Goal: Task Accomplishment & Management: Use online tool/utility

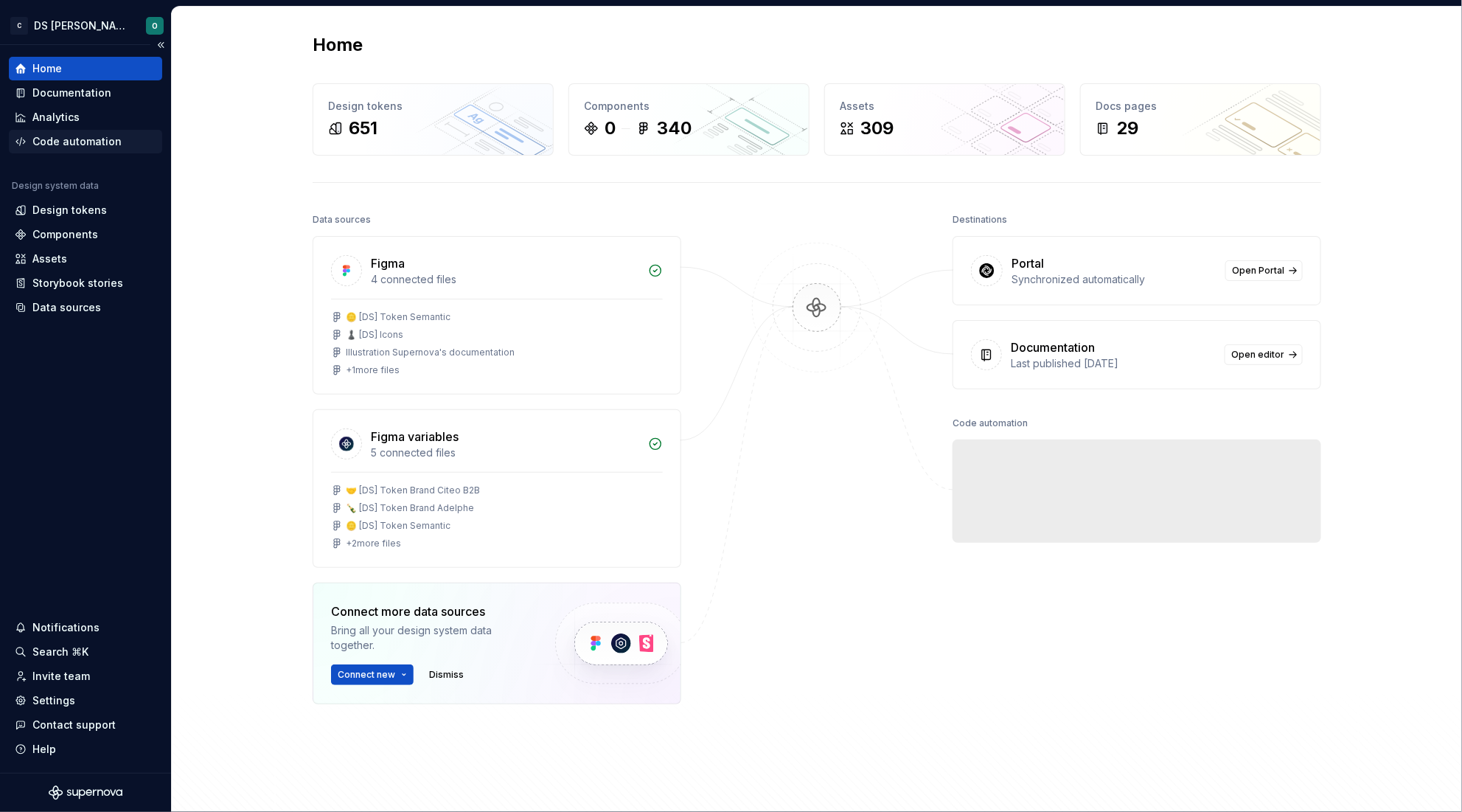
click at [94, 145] on div "Code automation" at bounding box center [77, 141] width 89 height 14
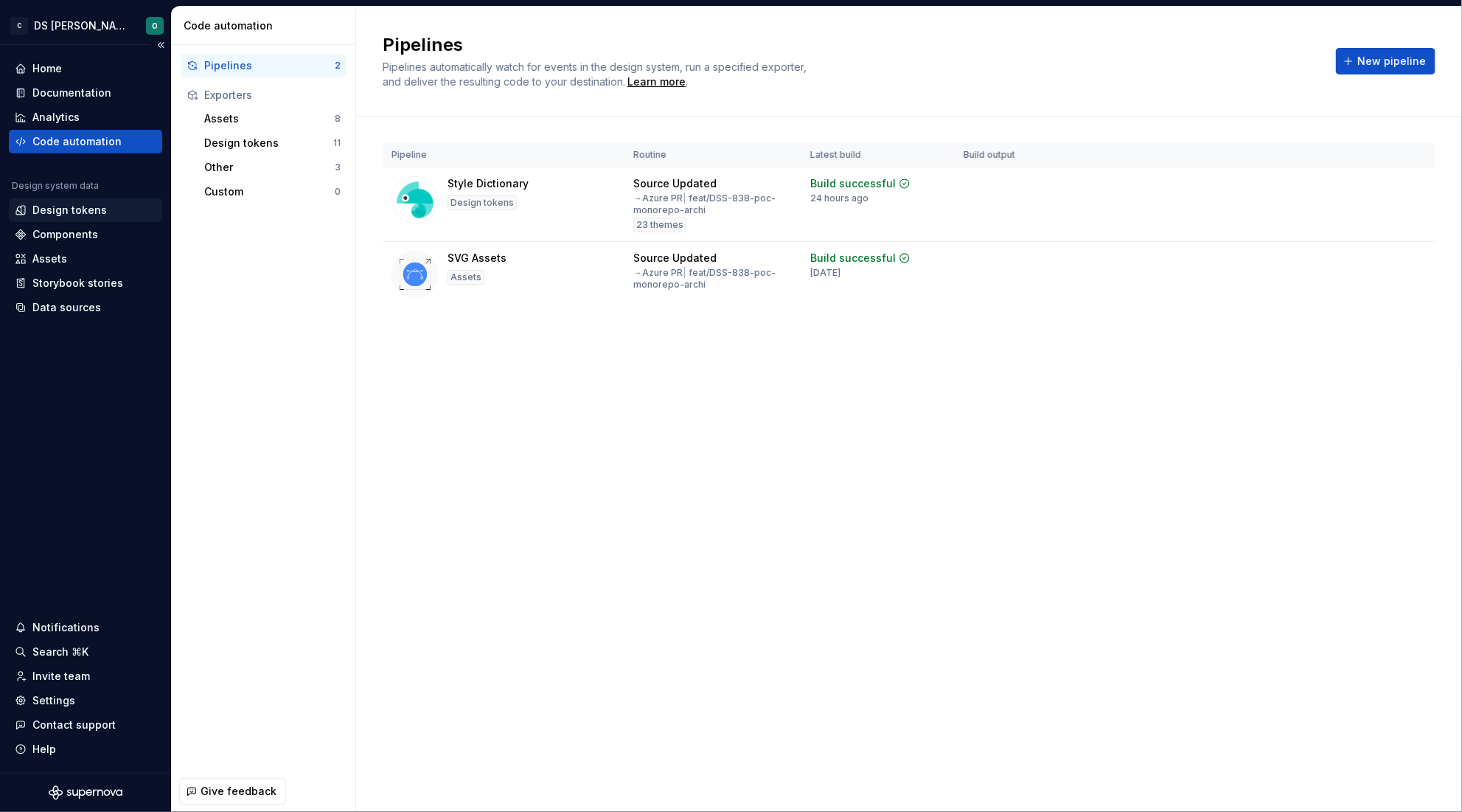
click at [90, 214] on div "Design tokens" at bounding box center [70, 209] width 75 height 14
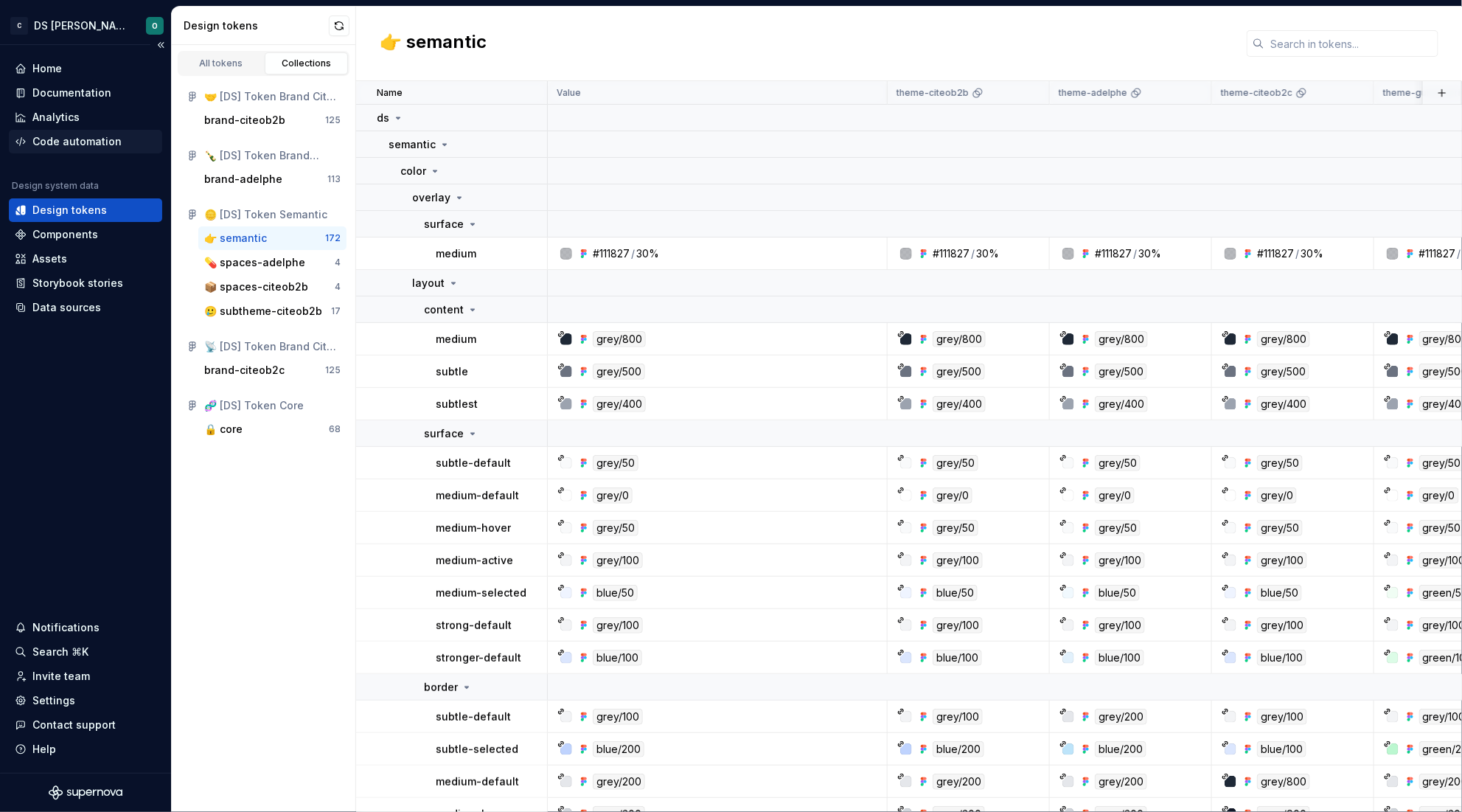
click at [72, 141] on div "Code automation" at bounding box center [77, 141] width 89 height 14
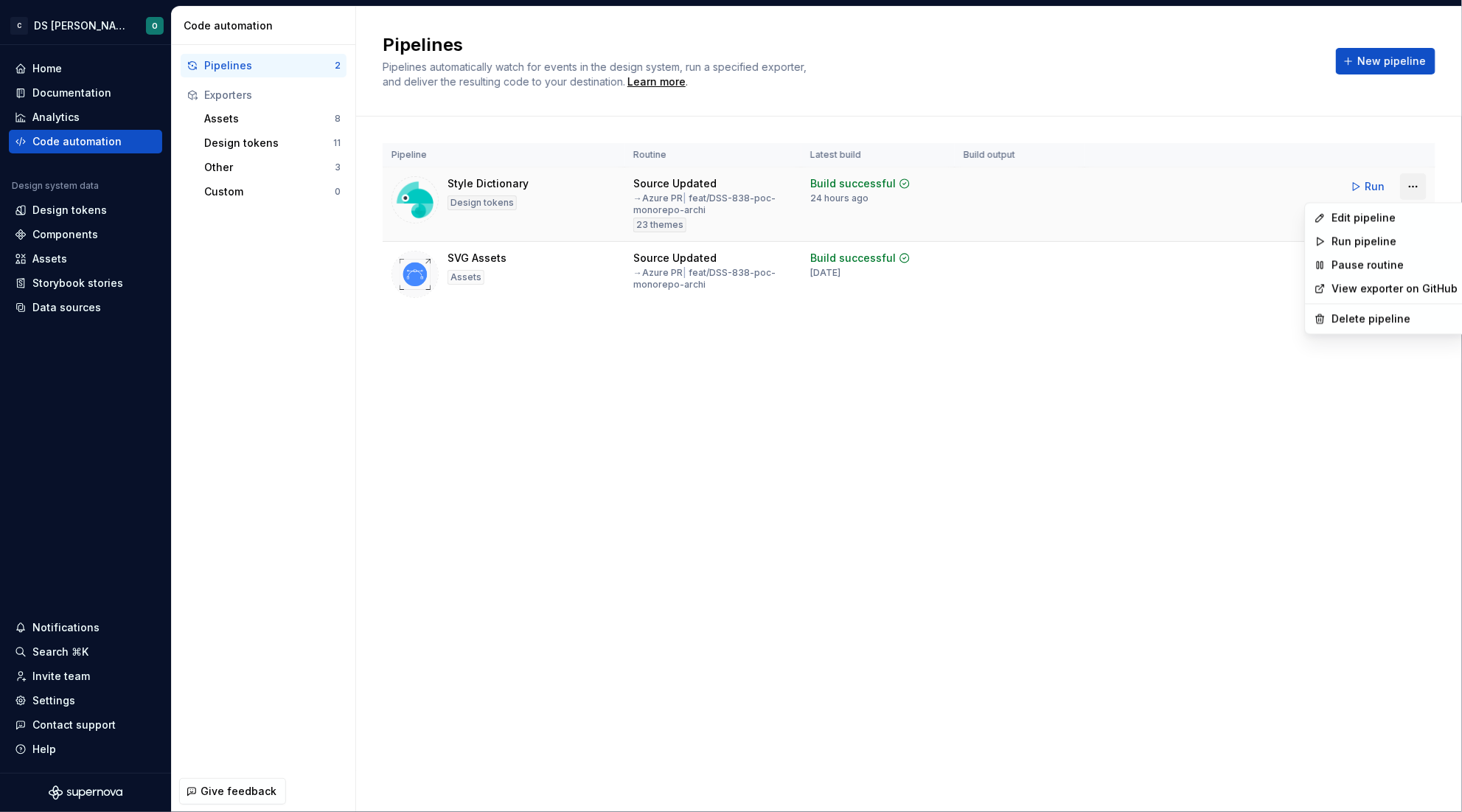
click at [1415, 186] on html "C DS Citeo O Home Documentation Analytics Code automation Design system data De…" at bounding box center [731, 406] width 1462 height 812
click at [262, 343] on html "C DS Citeo O Home Documentation Analytics Code automation Design system data De…" at bounding box center [731, 406] width 1462 height 812
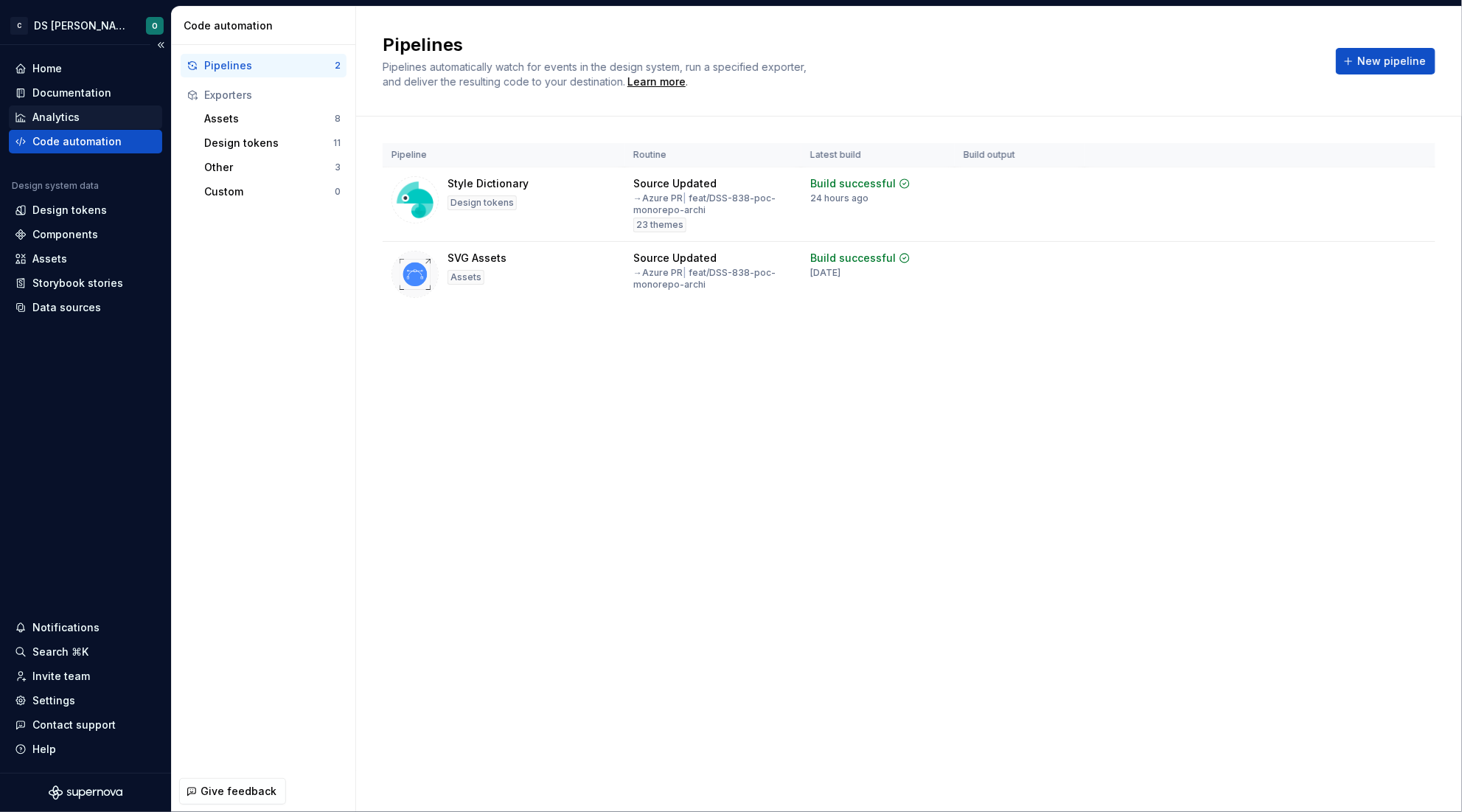
click at [65, 124] on div "Analytics" at bounding box center [56, 116] width 47 height 14
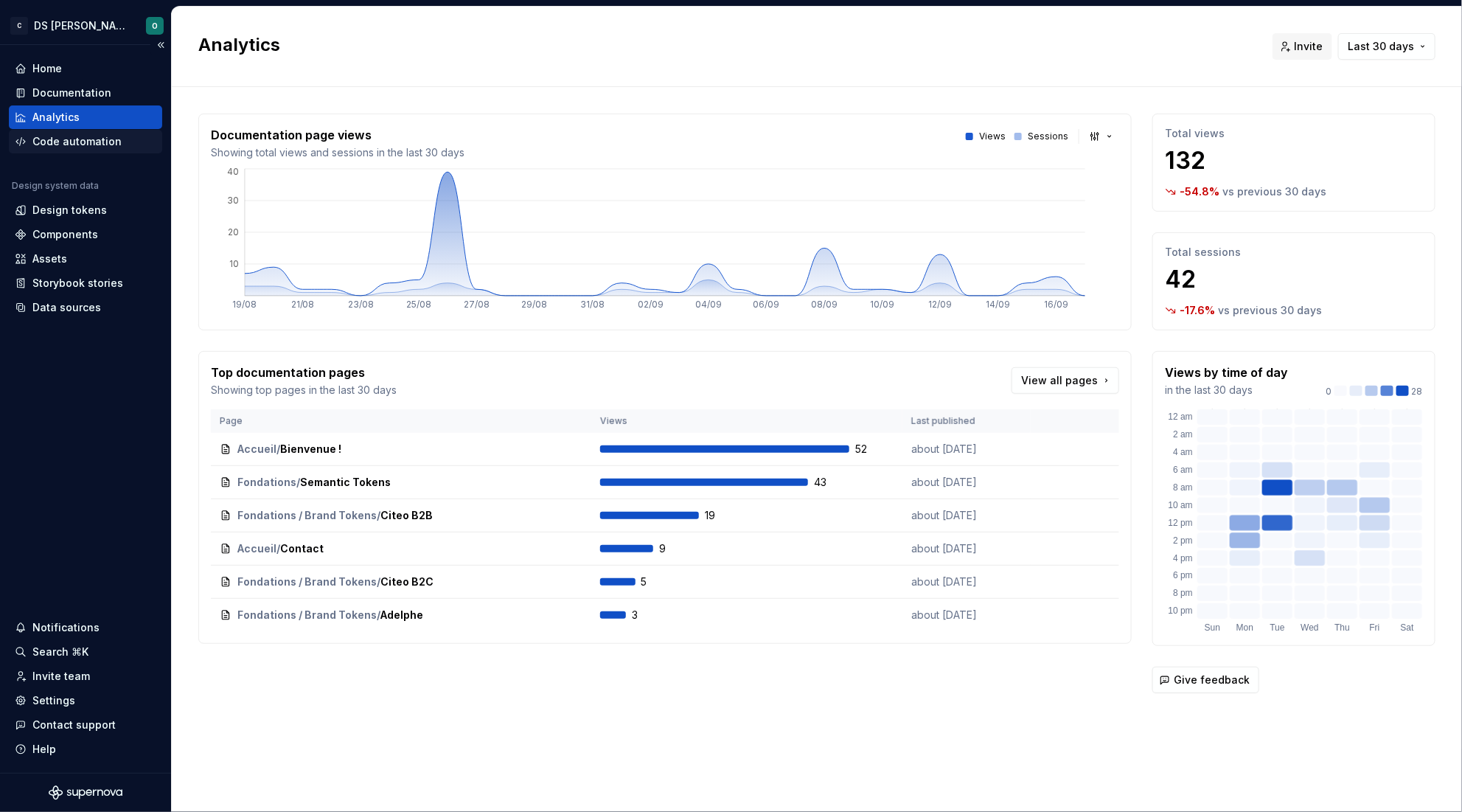
click at [46, 147] on div "Code automation" at bounding box center [77, 141] width 89 height 14
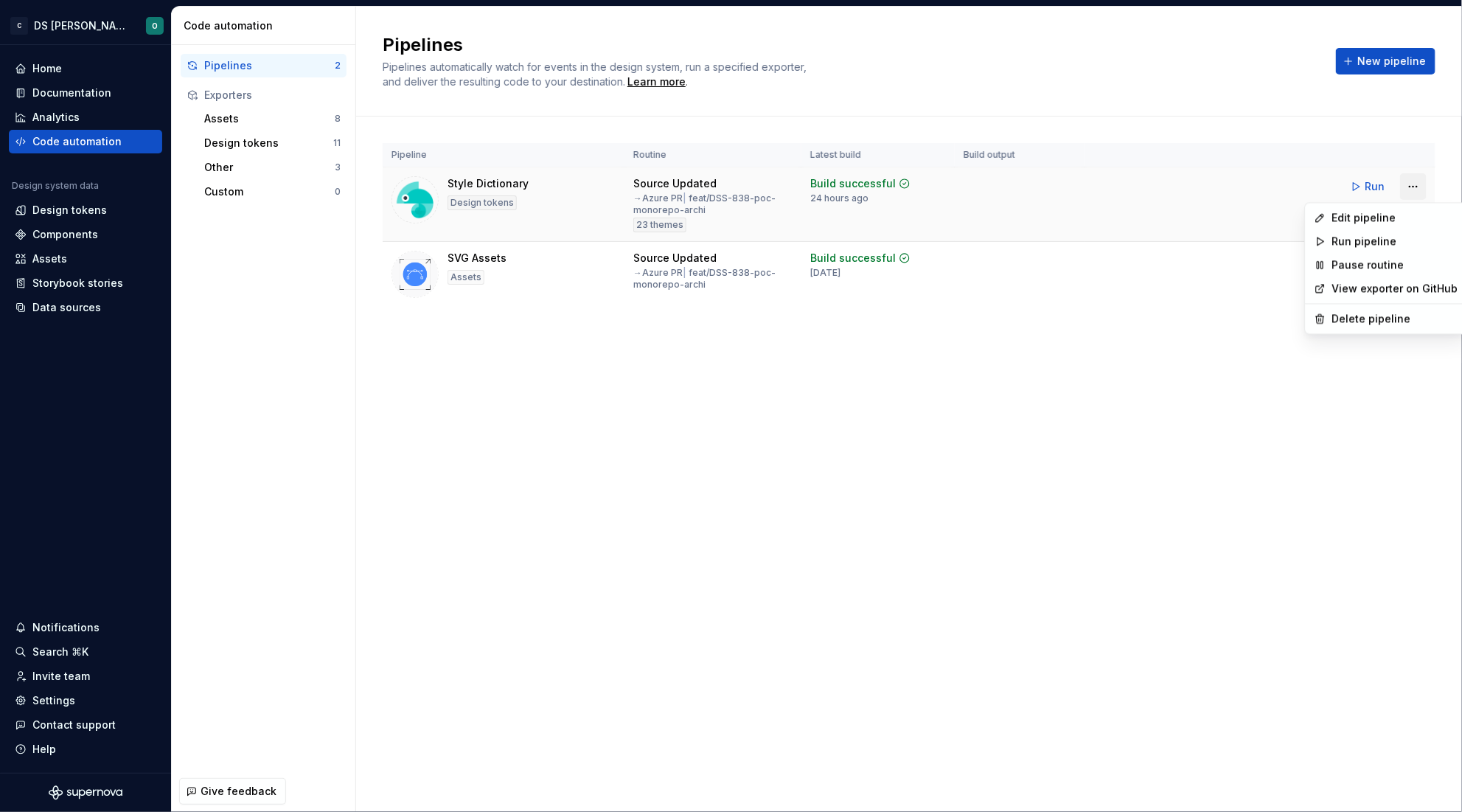
click at [1411, 189] on html "C DS Citeo O Home Documentation Analytics Code automation Design system data De…" at bounding box center [731, 406] width 1462 height 812
click at [1380, 214] on div "Edit pipeline" at bounding box center [1395, 218] width 126 height 14
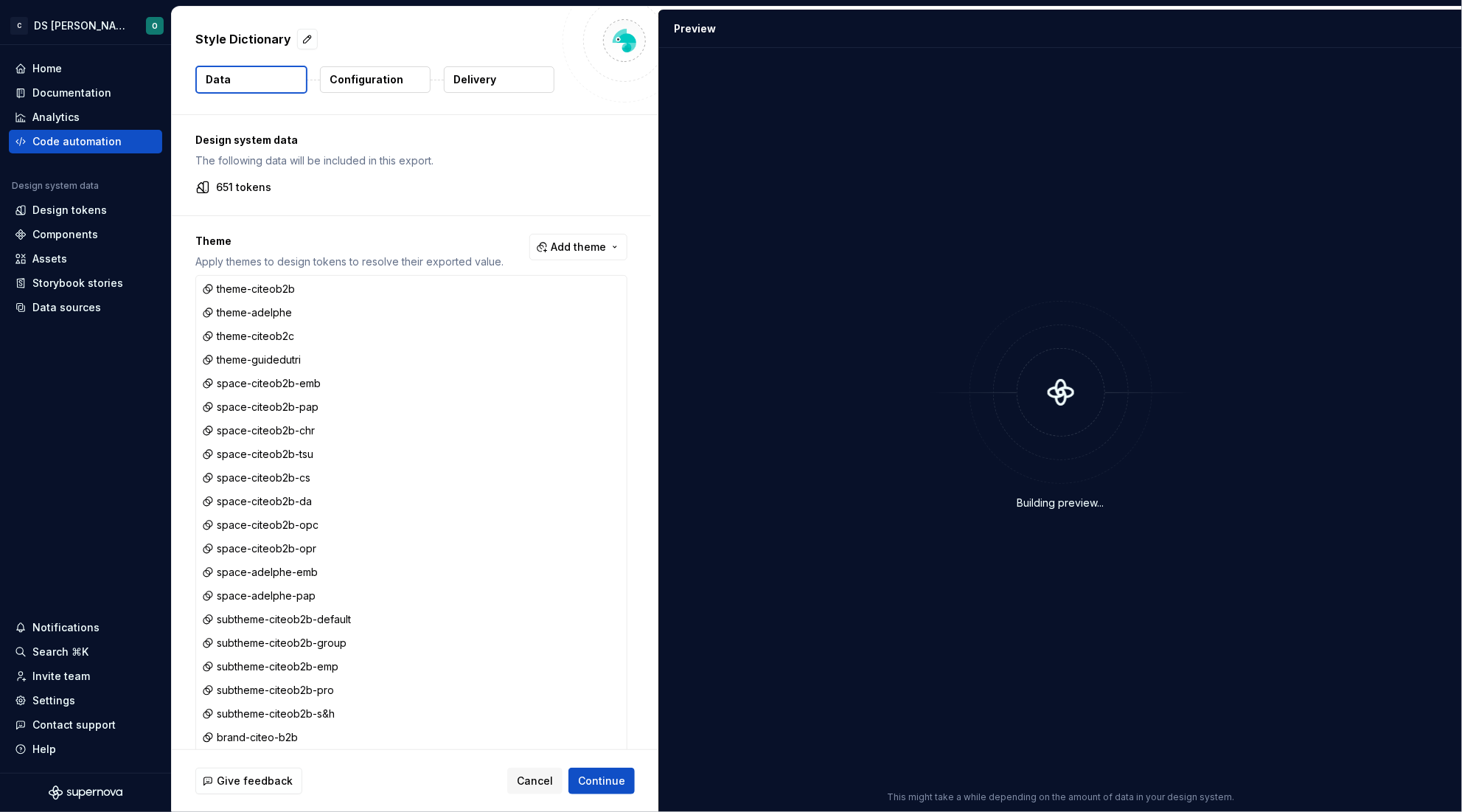
click at [355, 85] on p "Configuration" at bounding box center [366, 79] width 74 height 14
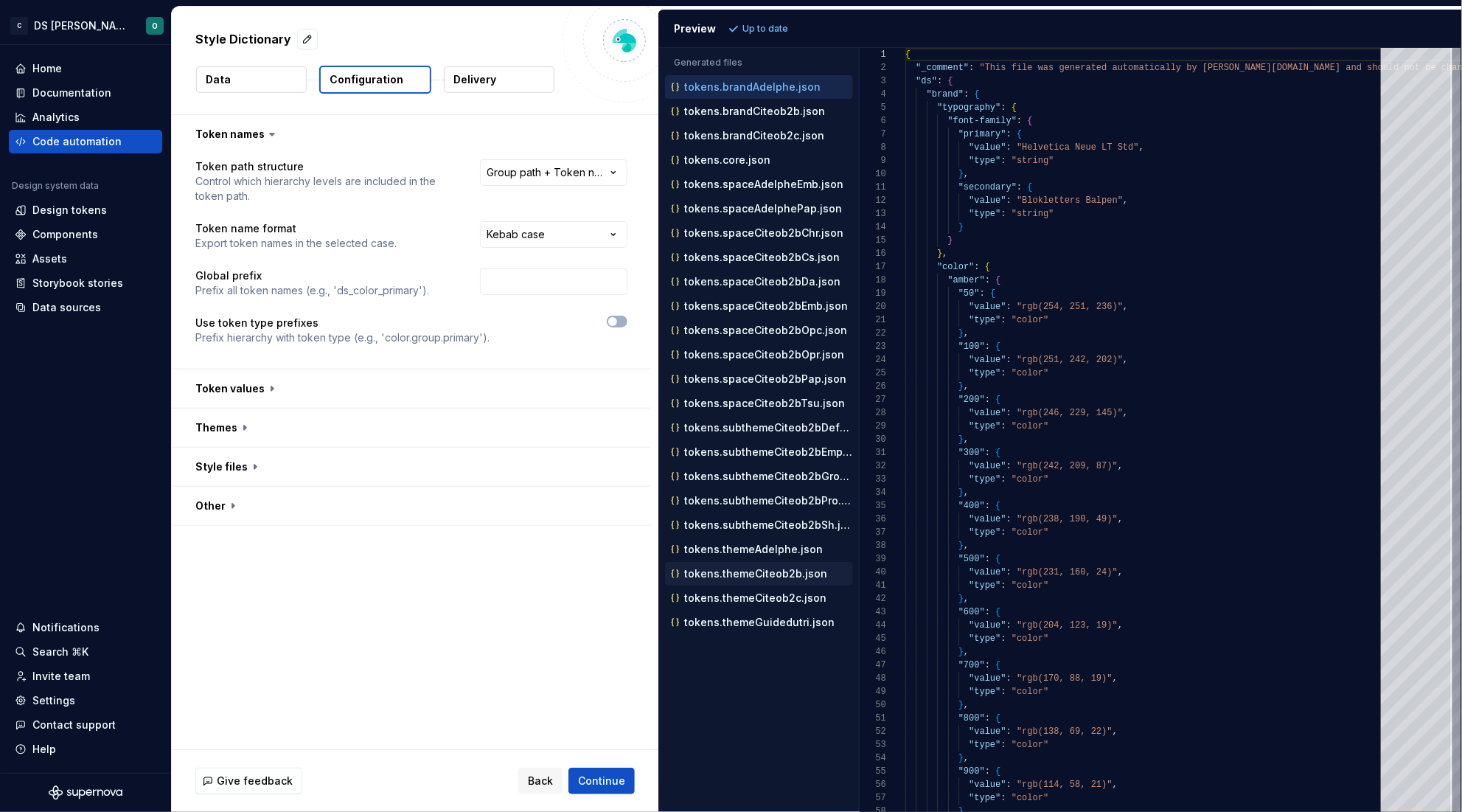
click at [758, 577] on p "tokens.themeCiteob2b.json" at bounding box center [755, 573] width 143 height 12
type textarea "**********"
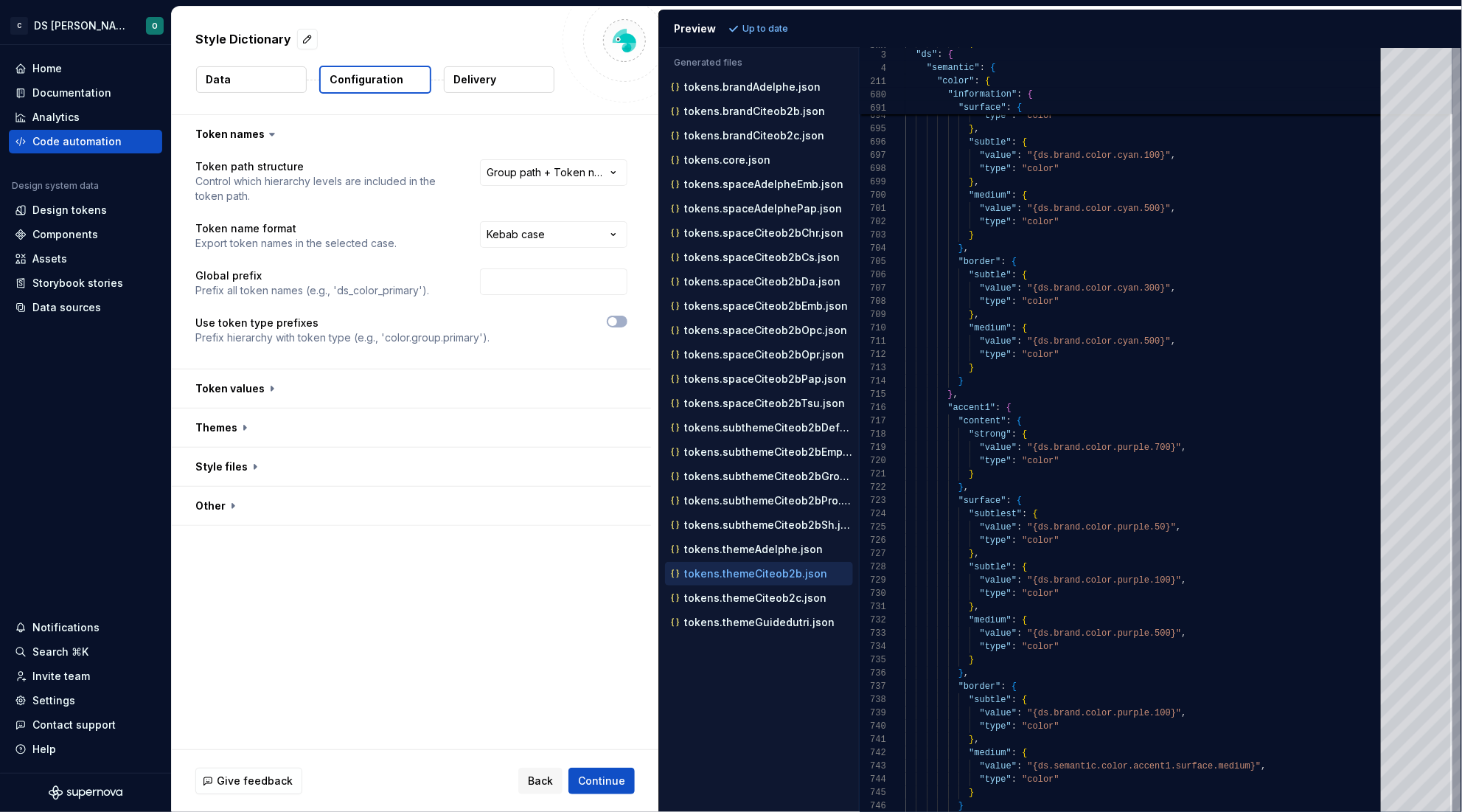
click at [783, 577] on p "tokens.themeCiteob2b.json" at bounding box center [755, 573] width 143 height 12
click at [396, 580] on div "**********" at bounding box center [415, 432] width 487 height 634
click at [53, 141] on div "Code automation" at bounding box center [77, 141] width 89 height 14
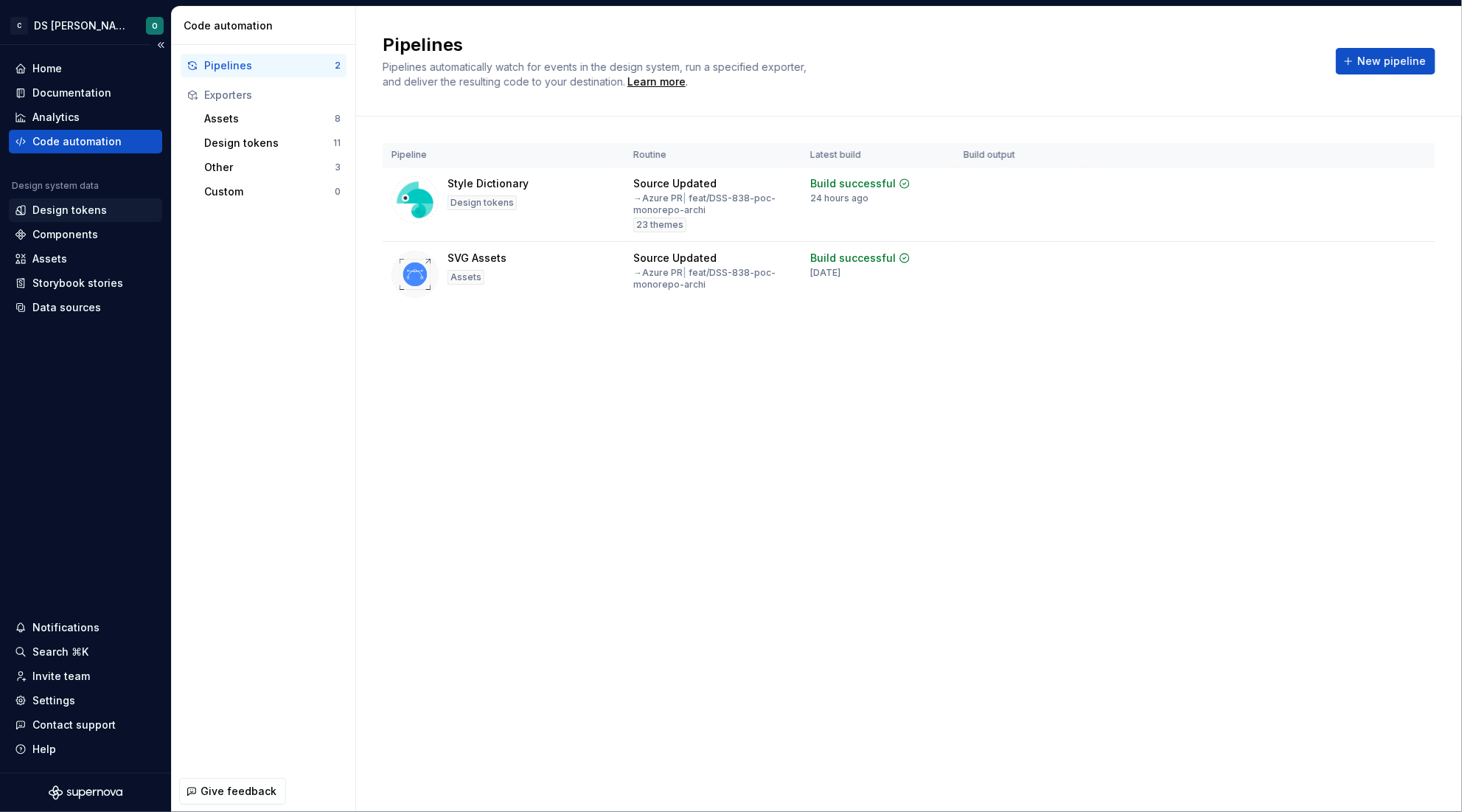
click at [79, 209] on div "Design tokens" at bounding box center [70, 209] width 75 height 14
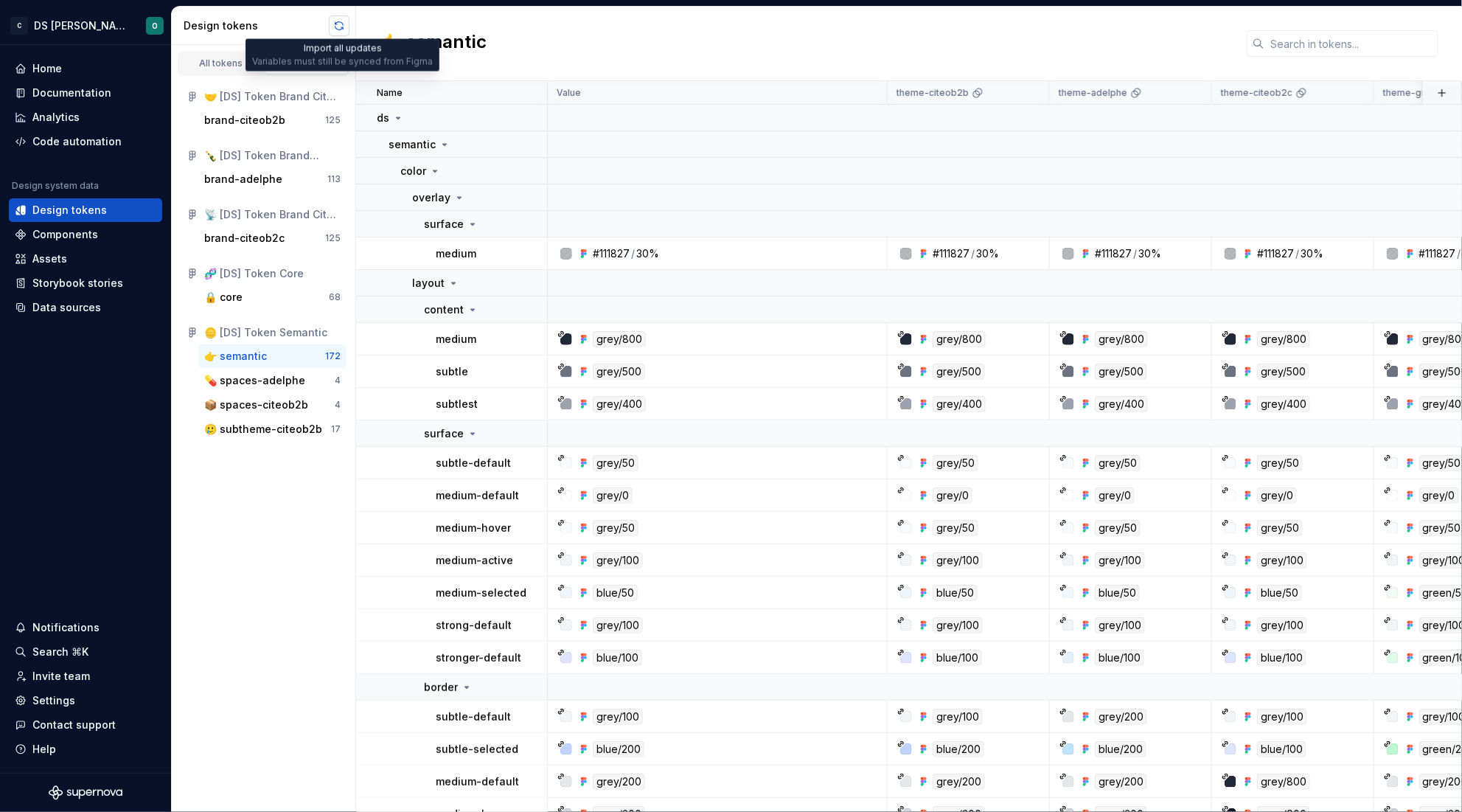
click at [340, 29] on button "button" at bounding box center [340, 26] width 21 height 21
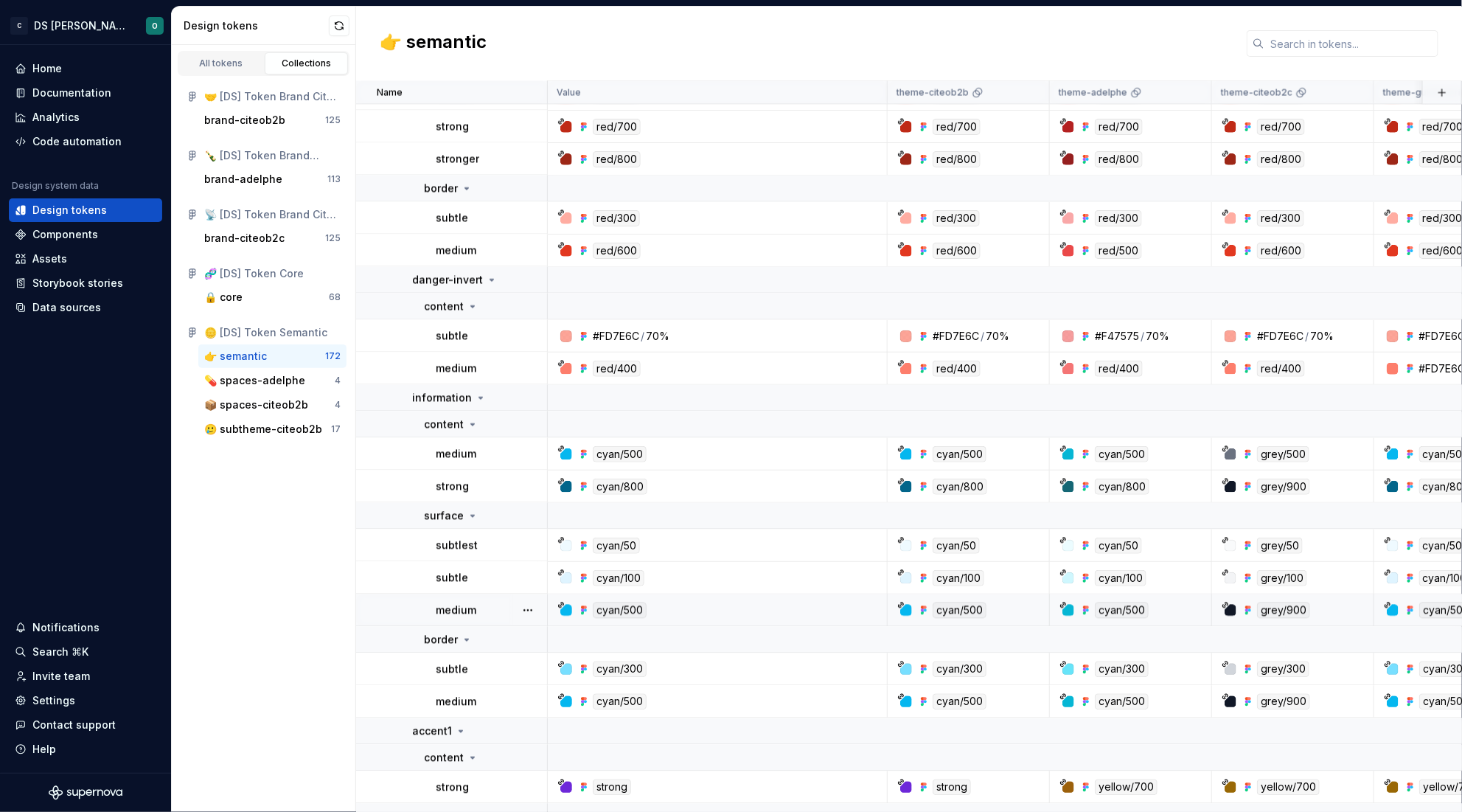
scroll to position [4371, 0]
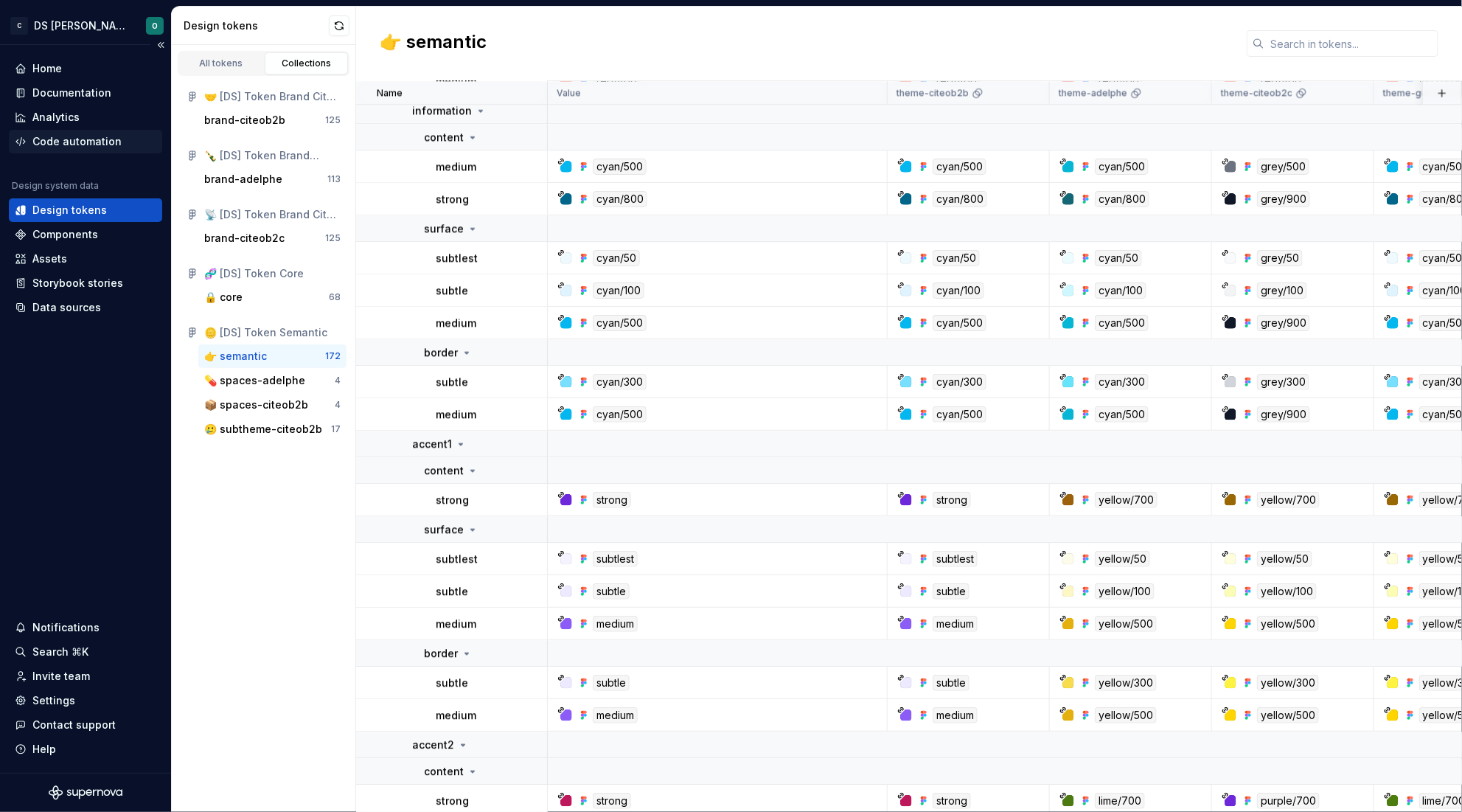
click at [82, 139] on div "Code automation" at bounding box center [77, 141] width 89 height 14
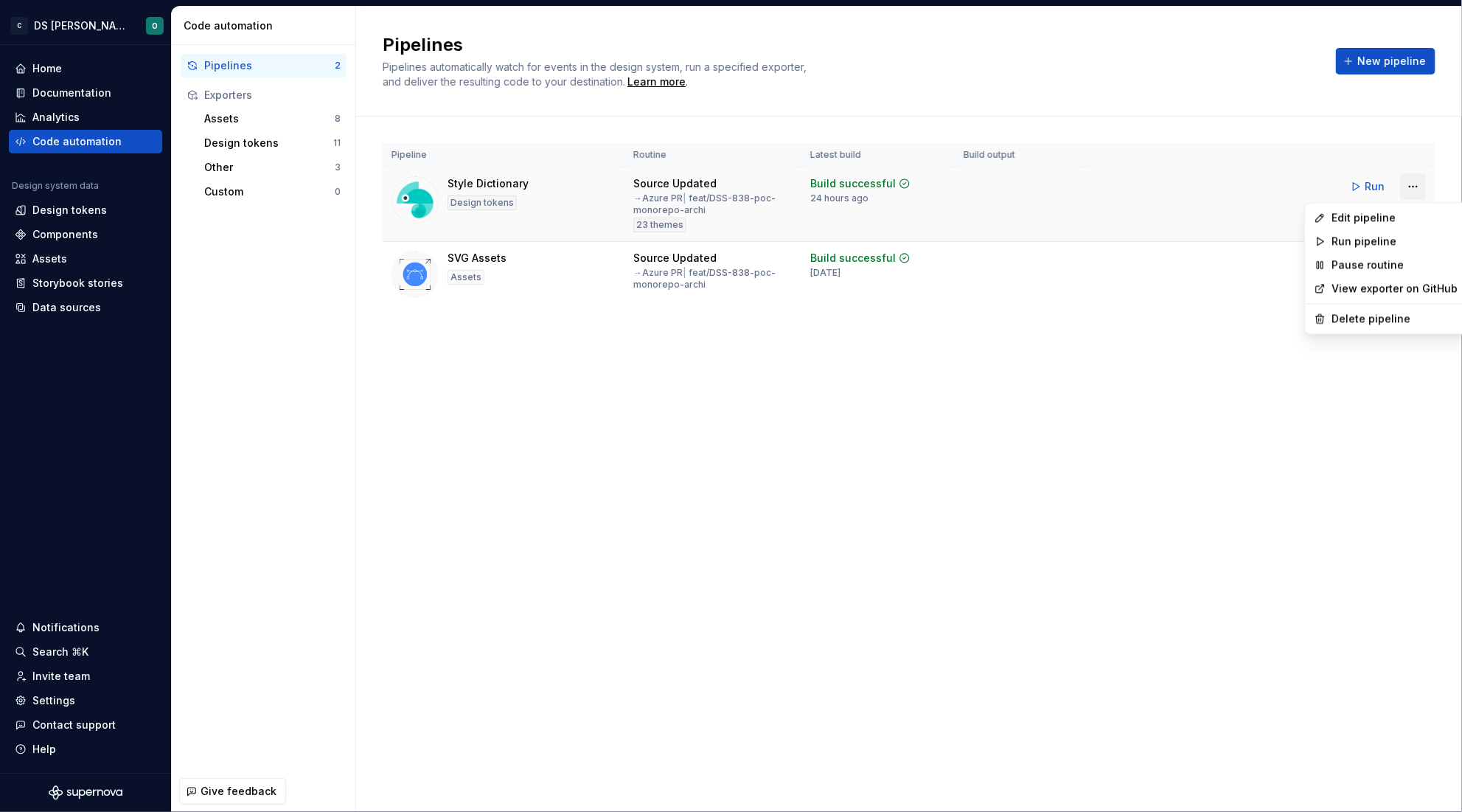
click at [1407, 189] on html "C DS Citeo O Home Documentation Analytics Code automation Design system data De…" at bounding box center [731, 406] width 1462 height 812
click at [1353, 220] on div "Edit pipeline" at bounding box center [1395, 218] width 126 height 14
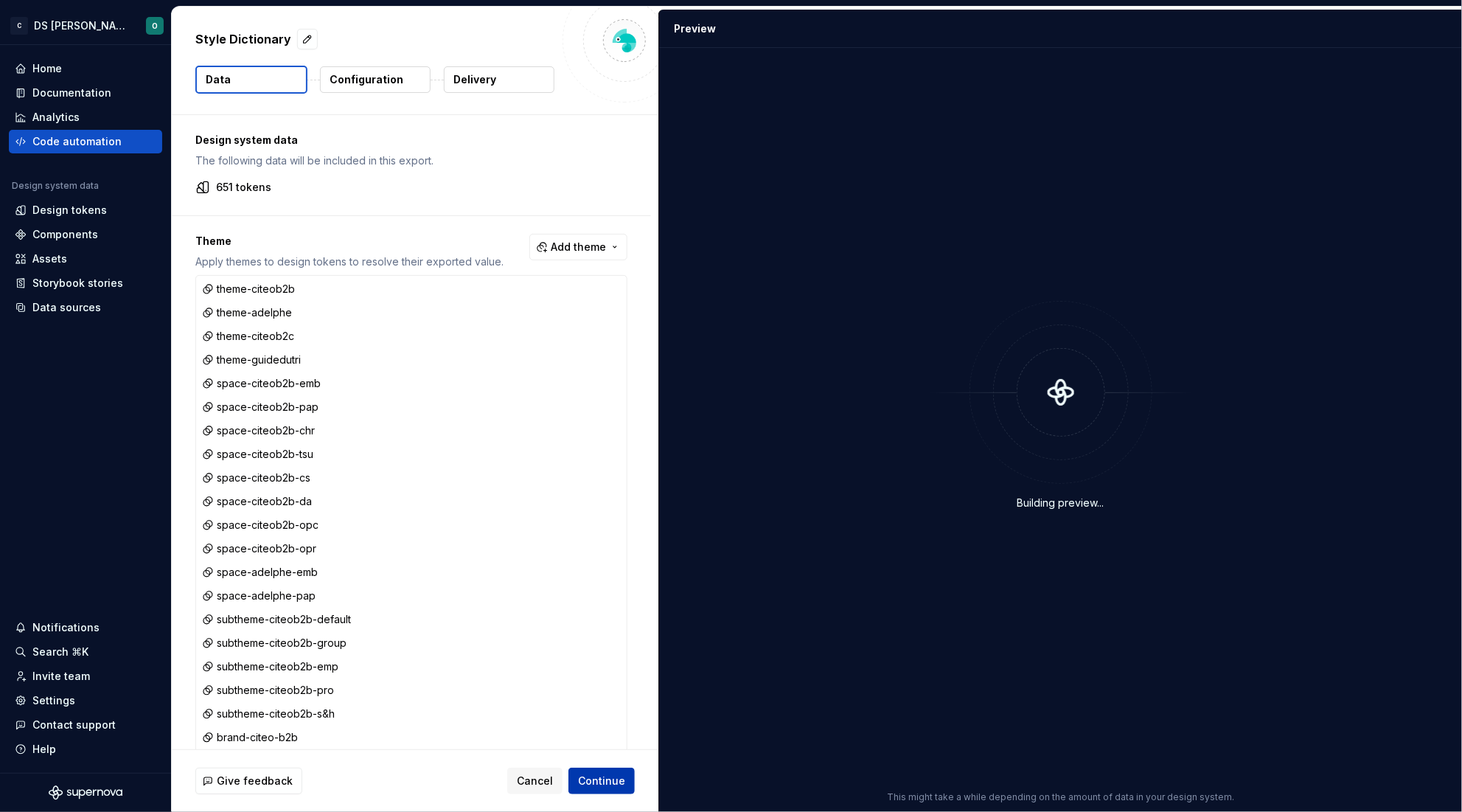
click at [604, 785] on span "Continue" at bounding box center [601, 780] width 47 height 14
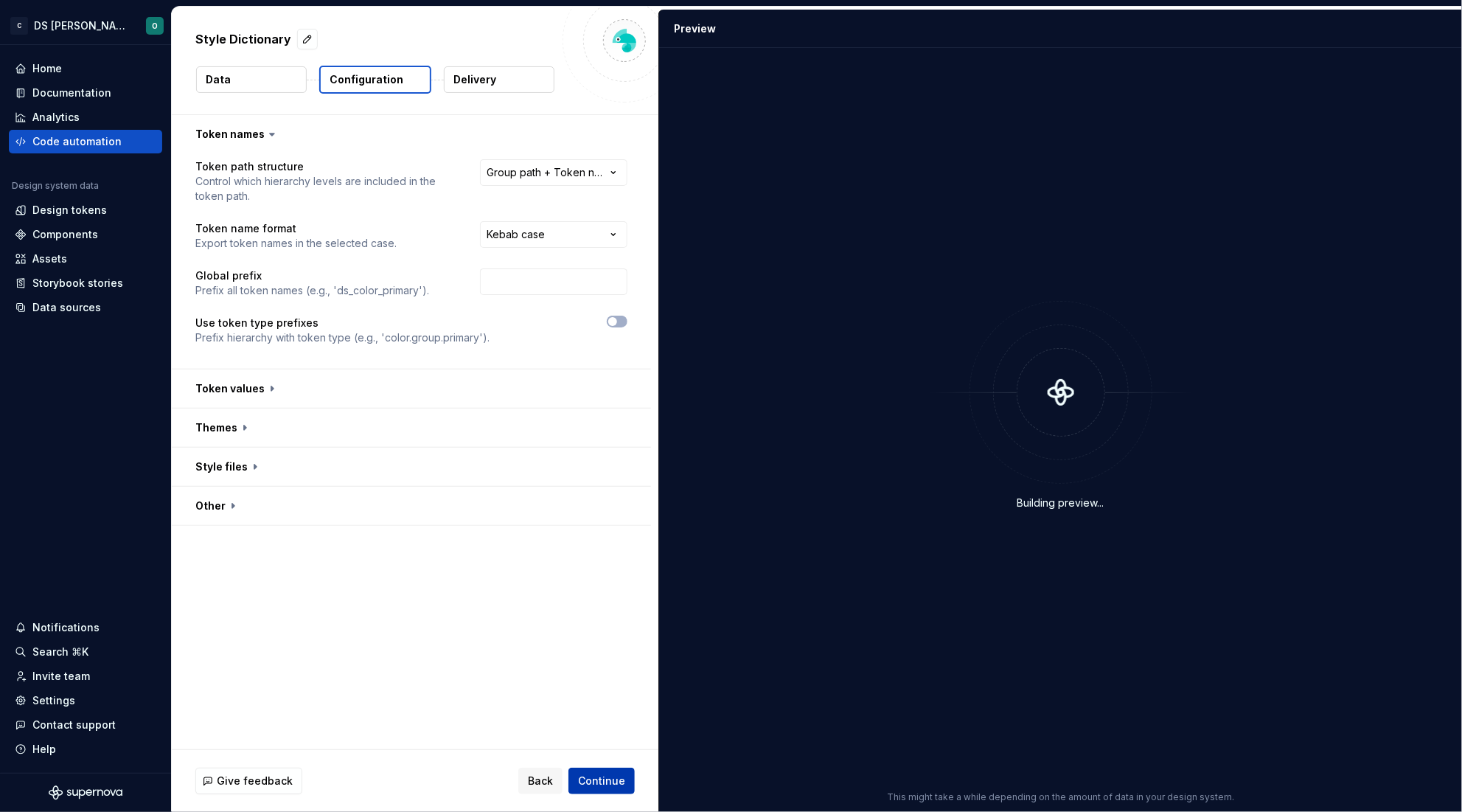
click at [602, 784] on span "Continue" at bounding box center [601, 780] width 47 height 14
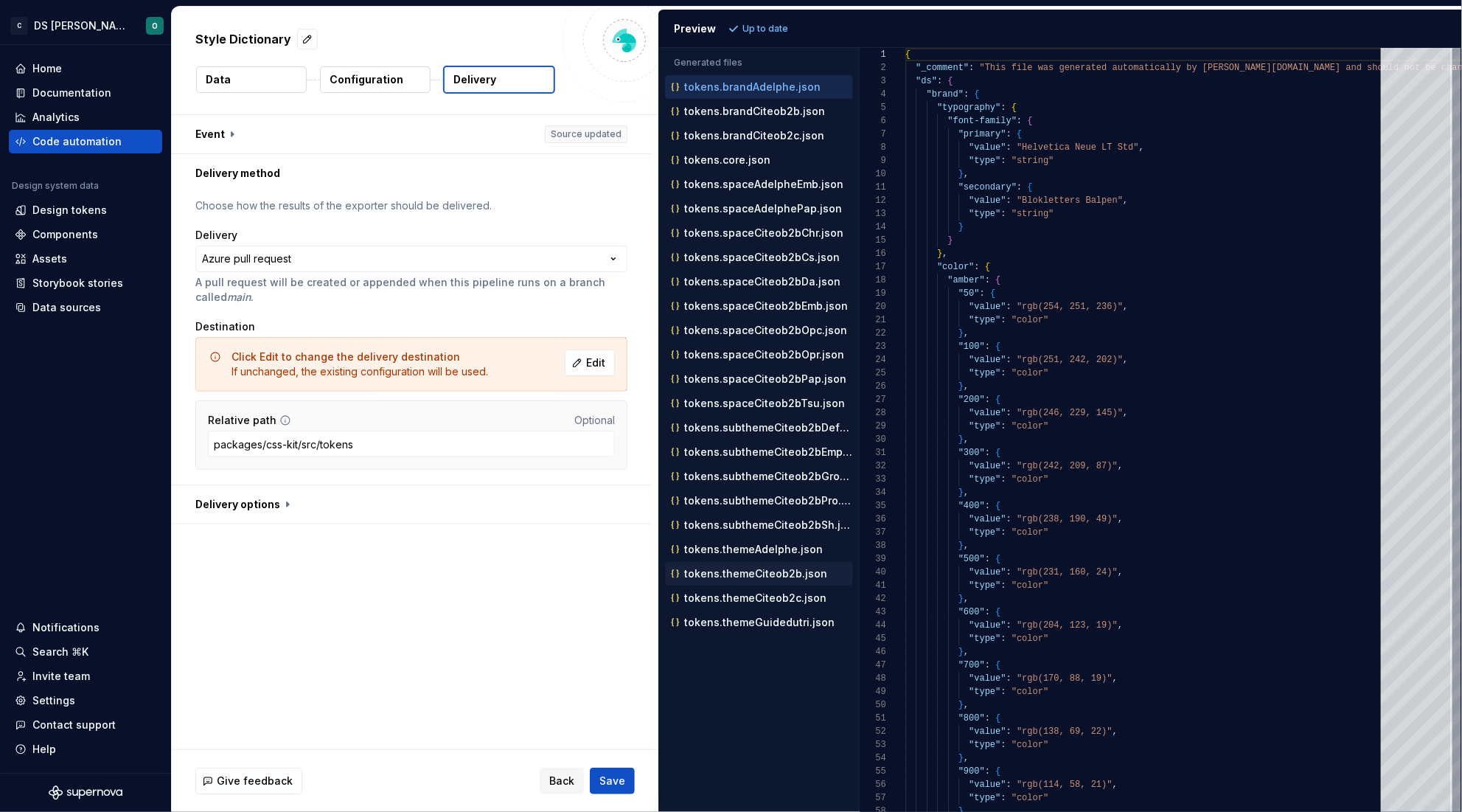
click at [787, 574] on p "tokens.themeCiteob2b.json" at bounding box center [755, 573] width 143 height 12
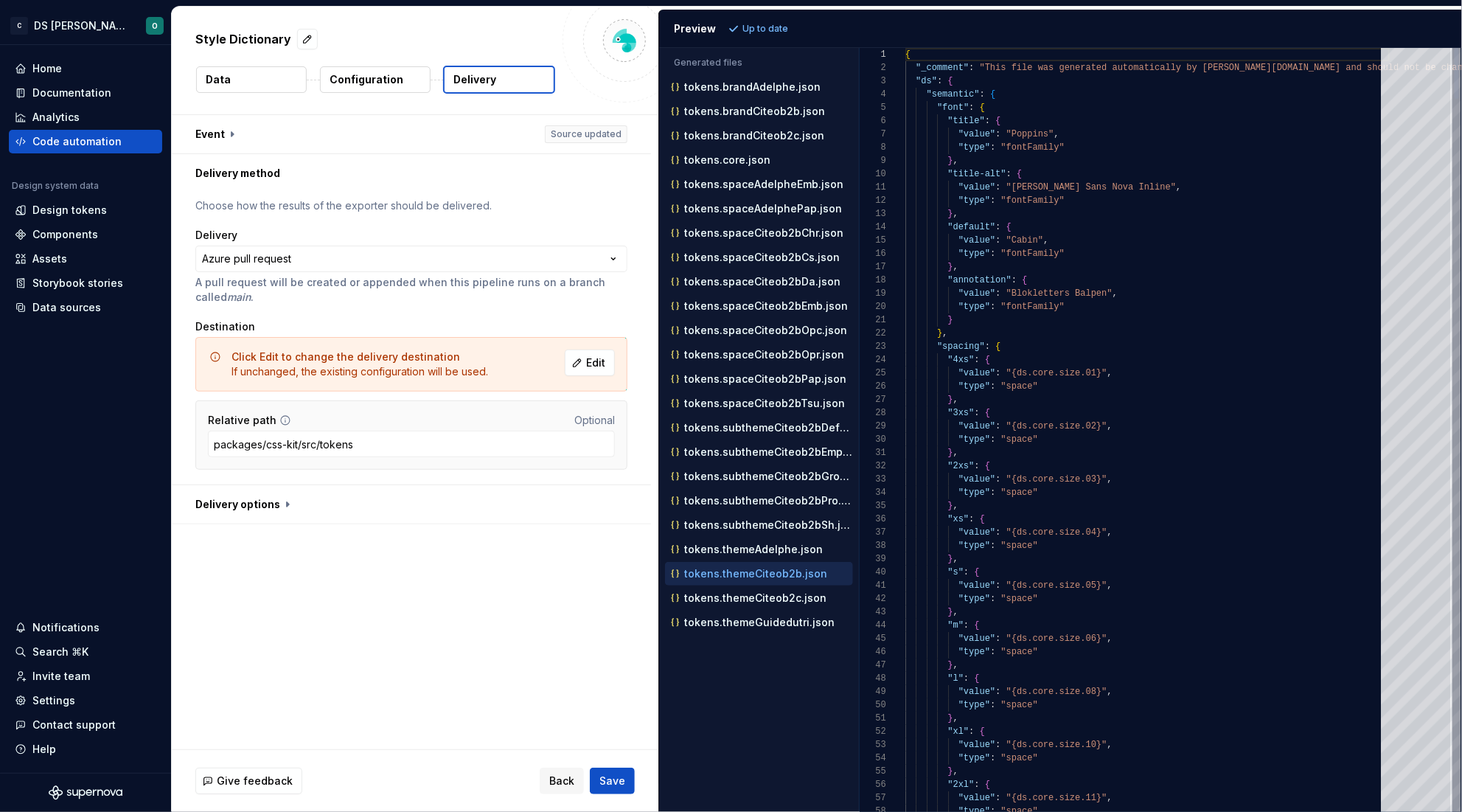
scroll to position [130, 0]
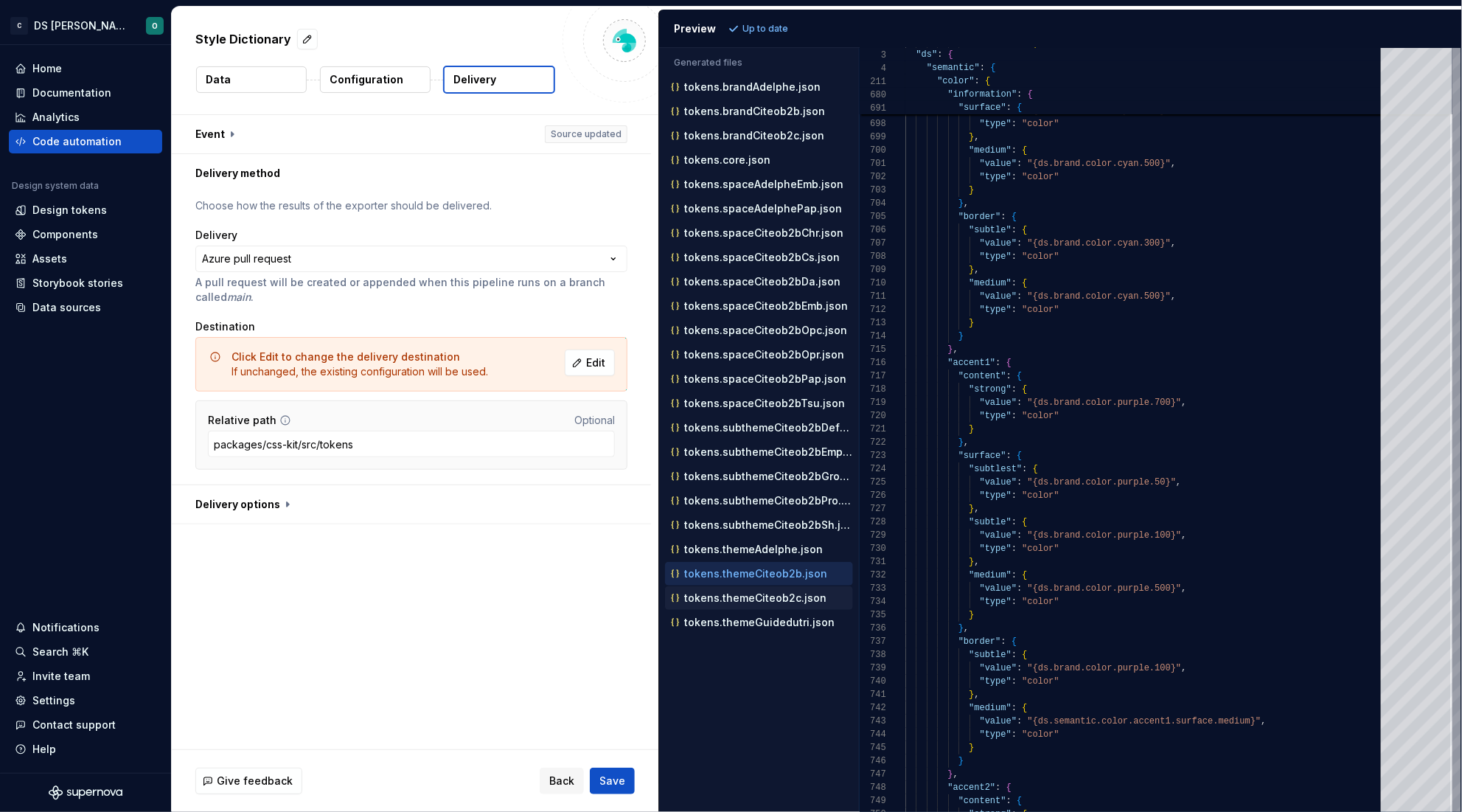
click at [751, 604] on p "tokens.themeCiteob2c.json" at bounding box center [755, 598] width 142 height 12
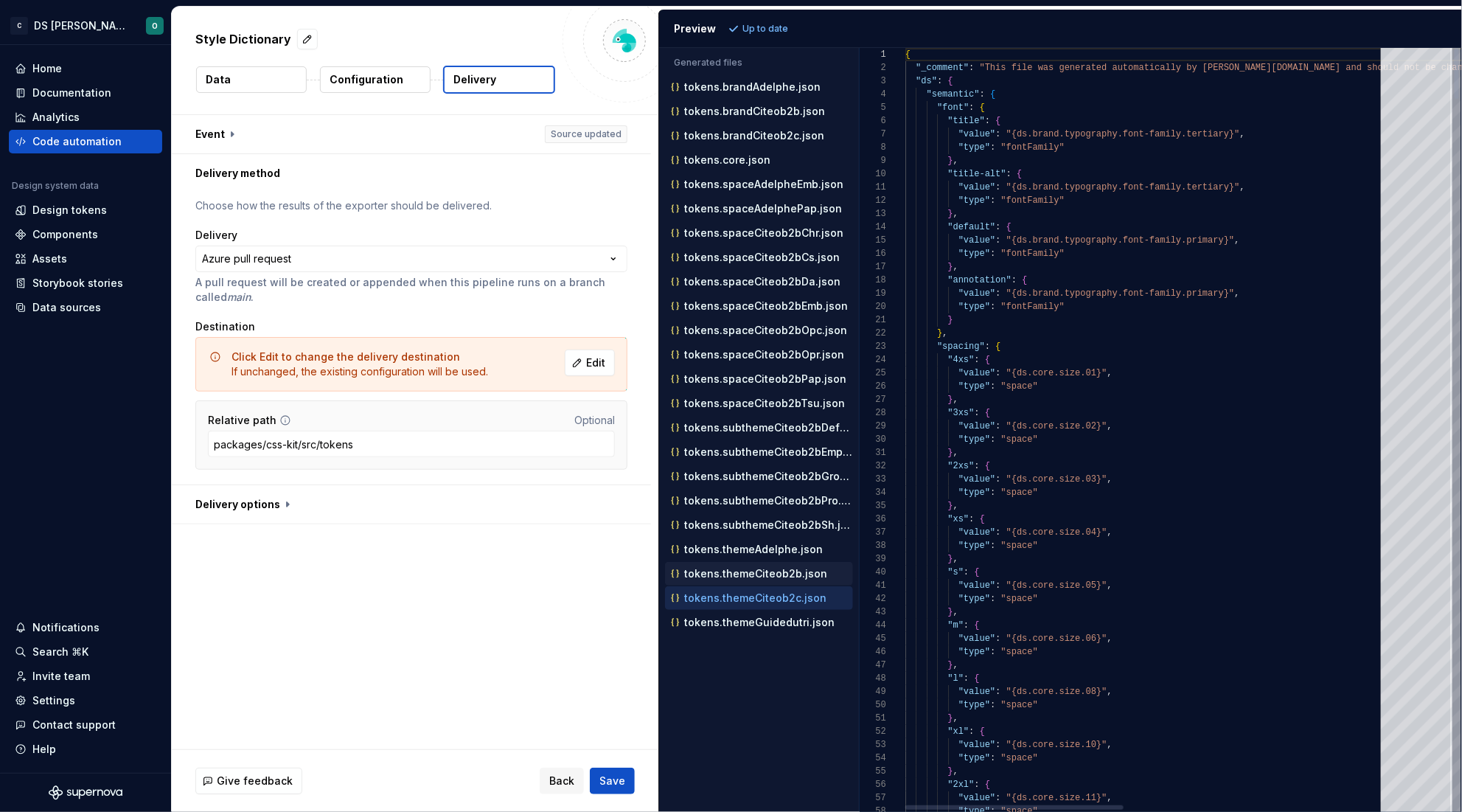
click at [770, 572] on p "tokens.themeCiteob2b.json" at bounding box center [755, 573] width 143 height 12
type textarea "**********"
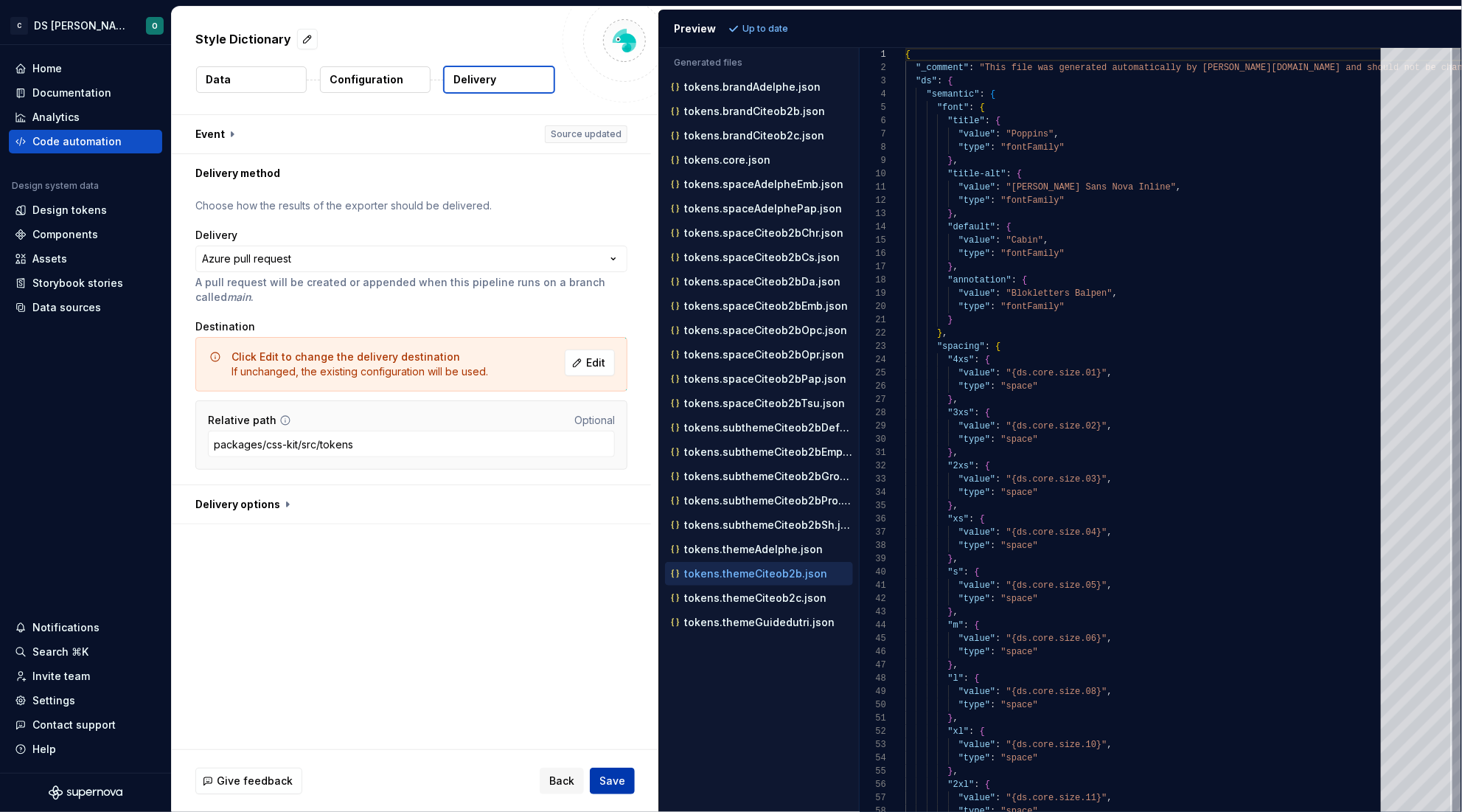
click at [606, 777] on span "Save" at bounding box center [611, 780] width 26 height 14
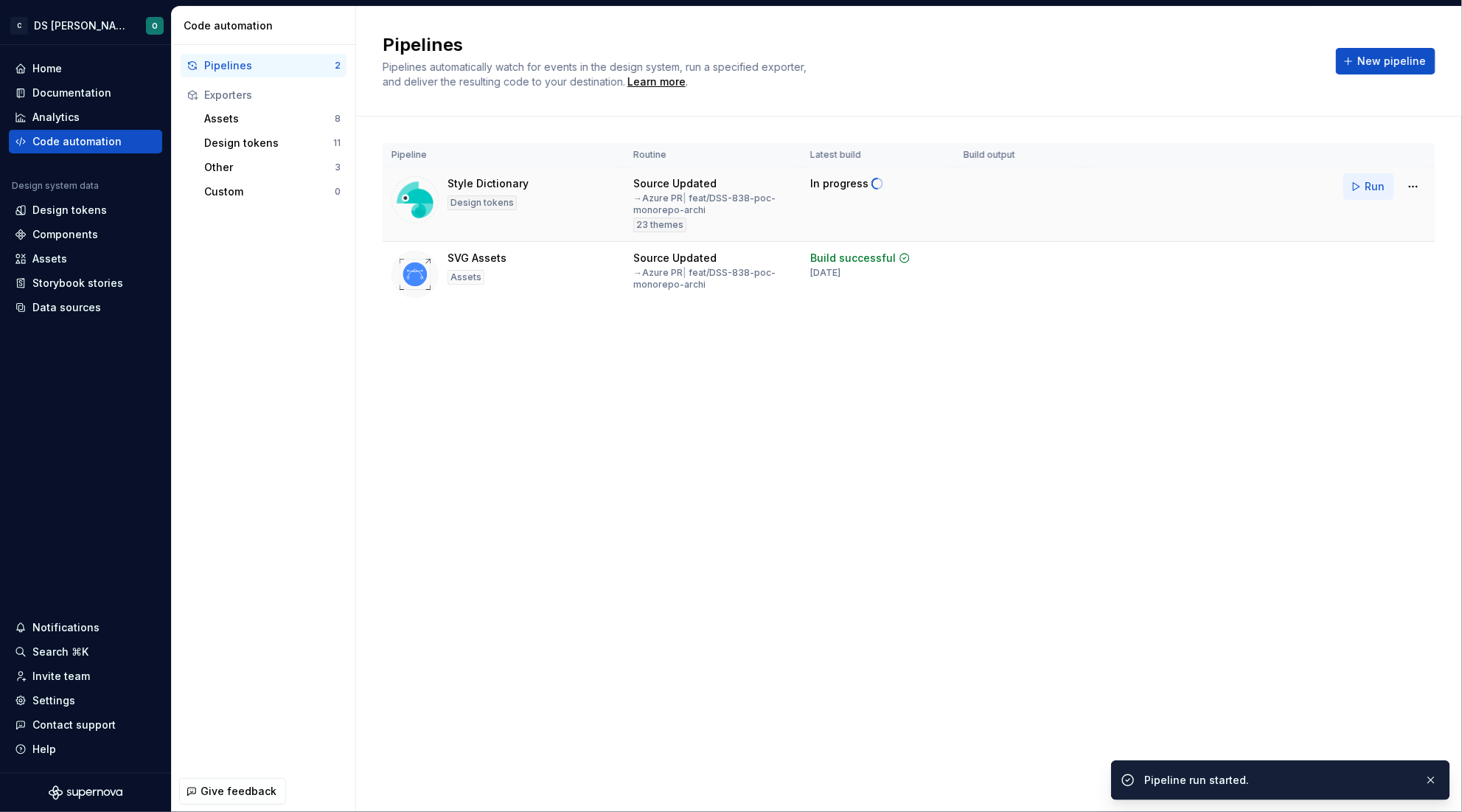
click at [1370, 192] on span "Run" at bounding box center [1375, 186] width 20 height 14
